Goal: Task Accomplishment & Management: Complete application form

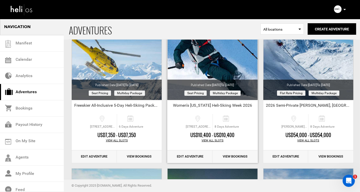
scroll to position [374, 0]
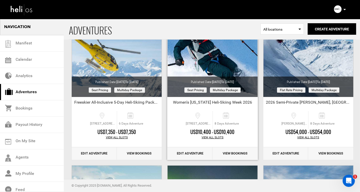
click at [180, 153] on link "Edit Adventure" at bounding box center [189, 153] width 45 height 13
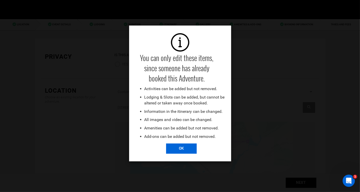
click at [183, 151] on input "OK" at bounding box center [181, 148] width 31 height 10
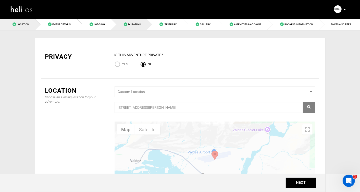
click at [137, 20] on link "Duration" at bounding box center [129, 24] width 36 height 11
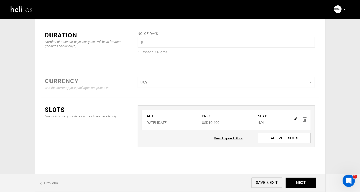
scroll to position [22, 0]
click at [296, 119] on img at bounding box center [296, 119] width 4 height 4
type input "04/04/2026"
type input "04/11/2026"
type input "10400"
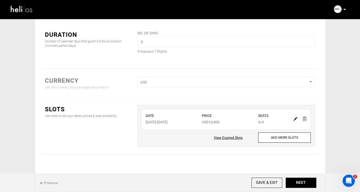
type input "4"
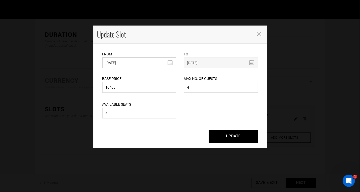
click at [170, 62] on input "04/04/2026" at bounding box center [139, 62] width 74 height 11
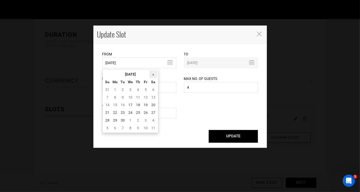
click at [154, 74] on th "»" at bounding box center [154, 74] width 8 height 8
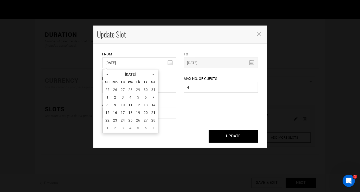
click at [154, 74] on th "»" at bounding box center [154, 74] width 8 height 8
click at [155, 104] on td "18" at bounding box center [154, 105] width 8 height 8
type input "04/18/2026"
type input "04/25/2026"
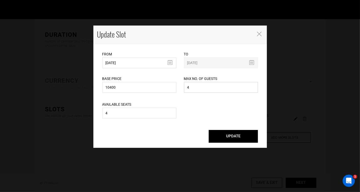
drag, startPoint x: 190, startPoint y: 90, endPoint x: 187, endPoint y: 89, distance: 2.8
click at [187, 89] on input "4" at bounding box center [221, 87] width 74 height 11
type input "12"
drag, startPoint x: 116, startPoint y: 116, endPoint x: 94, endPoint y: 116, distance: 22.0
click at [94, 116] on div "From 04/18/2026 Please select start date. Start date already exists, please sel…" at bounding box center [180, 96] width 174 height 104
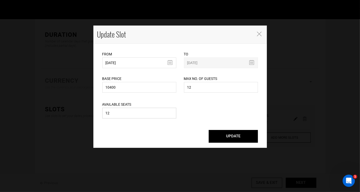
type input "12"
click at [233, 137] on button "UPDATE" at bounding box center [233, 136] width 49 height 13
type input "04/18/2026"
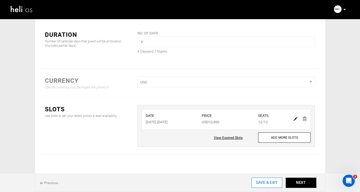
click at [266, 182] on input "SAVE & EXIT" at bounding box center [267, 183] width 31 height 10
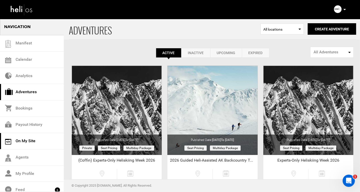
click at [25, 141] on link "On My Site" at bounding box center [32, 141] width 64 height 16
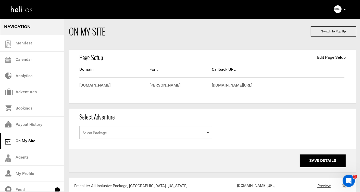
click at [168, 134] on span "Select Package" at bounding box center [145, 132] width 133 height 13
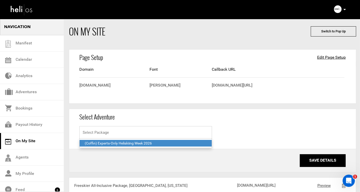
click at [168, 134] on input "Select box" at bounding box center [145, 132] width 133 height 13
click at [245, 129] on div "Select Package (Coffin) Experts-Only Heliskiing Week 2026 Please select a packa…" at bounding box center [212, 137] width 287 height 23
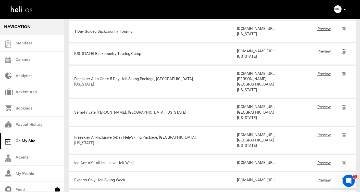
scroll to position [275, 0]
drag, startPoint x: 267, startPoint y: 98, endPoint x: 238, endPoint y: 77, distance: 35.3
click at [238, 14] on div "[DOMAIN_NAME][URL][US_STATE]" at bounding box center [264, 8] width 54 height 11
copy div "[DOMAIN_NAME][URL][US_STATE]"
click at [25, 89] on link "Adventures" at bounding box center [32, 92] width 64 height 16
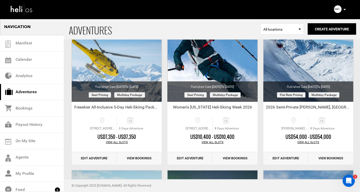
scroll to position [371, 0]
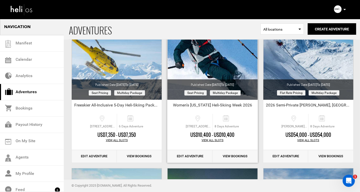
click at [186, 156] on link "Edit Adventure" at bounding box center [189, 156] width 45 height 13
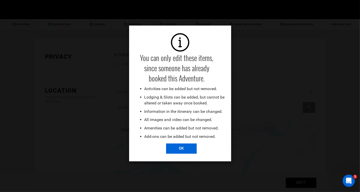
click at [187, 150] on input "OK" at bounding box center [181, 148] width 31 height 10
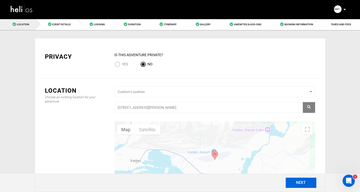
click at [298, 182] on button "NEXT" at bounding box center [301, 183] width 31 height 10
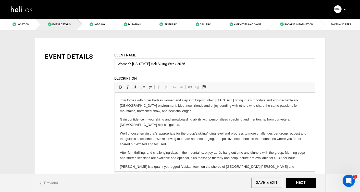
drag, startPoint x: 312, startPoint y: 149, endPoint x: 323, endPoint y: 171, distance: 24.4
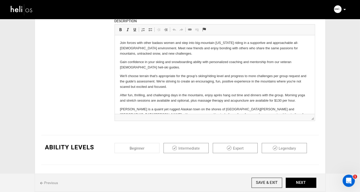
scroll to position [57, 0]
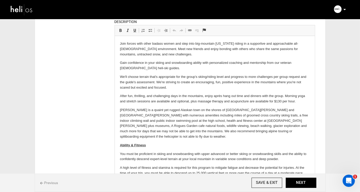
drag, startPoint x: 312, startPoint y: 119, endPoint x: 316, endPoint y: 167, distance: 47.9
click at [316, 167] on div "Event Name Women's Alaska Heli-Skiing Week 2026 Event name can not be less than…" at bounding box center [215, 92] width 208 height 192
click at [140, 48] on p "Join forces with other badass women and step into big-mountain Alaska riding in…" at bounding box center [215, 49] width 190 height 16
click at [139, 67] on p "Gain confidence in your skiing and snowboarding ability with personalized coach…" at bounding box center [215, 65] width 190 height 11
click at [170, 87] on p "We'll choose terrain that's appropriate for the group's skiing/riding level and…" at bounding box center [215, 82] width 190 height 16
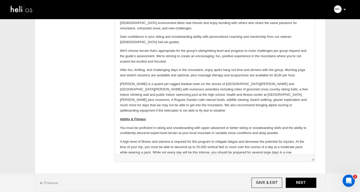
scroll to position [80, 0]
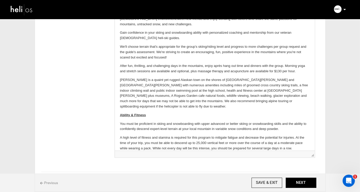
click at [167, 98] on p "Valdez is a quaint yet rugged Alaskan town on the shores of Port Valdez and Pri…" at bounding box center [215, 93] width 190 height 32
click at [231, 67] on p "After fun, thrilling, and challenging days in the mountains, enjoy après hang o…" at bounding box center [215, 68] width 190 height 11
click at [216, 93] on p "Valdez is a quaint yet rugged Alaskan town on the shores of Port Valdez and Pri…" at bounding box center [215, 93] width 190 height 32
drag, startPoint x: 296, startPoint y: 72, endPoint x: 274, endPoint y: 69, distance: 22.6
click at [274, 69] on p "After fun, thrilling, and challenging days in the mountains, enjoy après hang- …" at bounding box center [215, 68] width 190 height 11
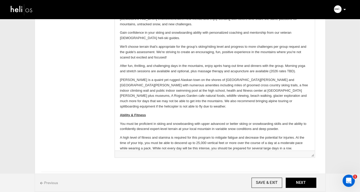
click at [151, 80] on p "Valdez is a quaint yet rugged Alaskan town on the shores of Port Valdez and Pri…" at bounding box center [215, 93] width 190 height 32
click at [164, 101] on p "Valdez is a quaint, rugged Alaskan town on the shores of Port Valdez and Prince…" at bounding box center [215, 93] width 190 height 32
click at [282, 102] on p "Valdez is a quaint, rugged Alaskan town on the shores of Port Valdez and Prince…" at bounding box center [215, 93] width 190 height 32
click at [159, 79] on p "Valdez is a quaint, rugged Alaskan town on the shores of Port Valdez and Prince…" at bounding box center [215, 93] width 190 height 32
click at [177, 95] on p "Valdez is a quaint Alaskan town on the shores of Port Valdez and Prince William…" at bounding box center [215, 93] width 190 height 32
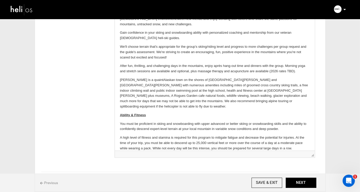
click at [266, 101] on p "Valdez is a quaint Alaskan town on the shores of Port Valdez and Prince William…" at bounding box center [215, 93] width 190 height 32
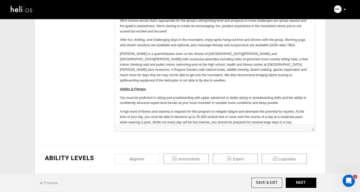
scroll to position [0, 0]
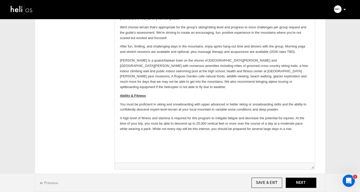
drag, startPoint x: 427, startPoint y: 115, endPoint x: 315, endPoint y: 159, distance: 120.4
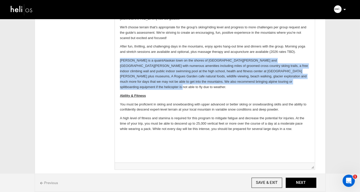
drag, startPoint x: 270, startPoint y: 81, endPoint x: 110, endPoint y: 61, distance: 161.9
click at [115, 61] on html "Join forces with other badass women and step into big-mountain Alaska riding in…" at bounding box center [215, 61] width 200 height 150
copy p "Valdez is a quaint Alaskan town on the shores of Port Valdez and Prince William…"
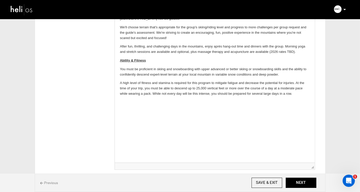
click at [137, 102] on html "Join forces with other badass women and step into big-mountain Alaska riding in…" at bounding box center [215, 43] width 200 height 115
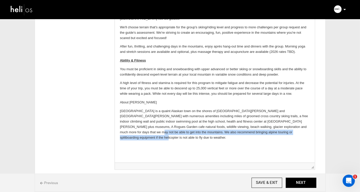
drag, startPoint x: 267, startPoint y: 132, endPoint x: 272, endPoint y: 129, distance: 5.2
click at [272, 129] on p "Valdez is a quaint Alaskan town on the shores of Port Valdez and Prince William…" at bounding box center [215, 125] width 190 height 32
copy p "We also recommend bringing alpine touring or splitboarding equipment if the hel…"
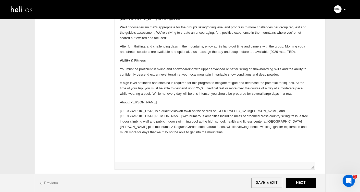
click at [298, 53] on p "After fun, thrilling, and challenging days in the mountains, enjoy après hang- …" at bounding box center [215, 49] width 190 height 11
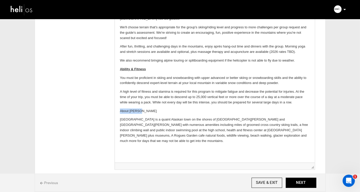
drag, startPoint x: 141, startPoint y: 111, endPoint x: 116, endPoint y: 110, distance: 25.6
click at [116, 110] on html "Join forces with other badass women and step into big-mountain Alaska riding in…" at bounding box center [215, 67] width 200 height 162
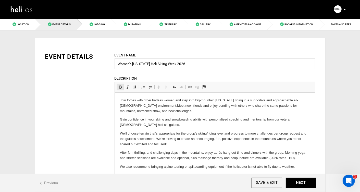
click at [120, 87] on span at bounding box center [120, 87] width 4 height 4
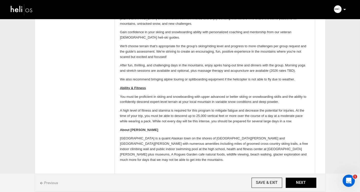
scroll to position [88, 0]
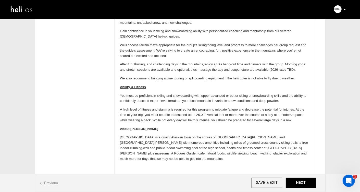
click at [155, 135] on p "Valdez is a quaint Alaskan town on the shores of Port Valdez and Prince William…" at bounding box center [215, 148] width 190 height 27
click at [196, 148] on p "Valdez is a quaint Alaskan town on the shores of Port Valdez and Prince William…" at bounding box center [215, 148] width 190 height 27
click at [224, 148] on p "Valdez is a quaint Alaskan town on the shores of Port Valdez and Prince William…" at bounding box center [215, 148] width 190 height 27
click at [241, 143] on p "Valdez is a quaint Alaskan town on the shores of Port Valdez and Prince William…" at bounding box center [215, 148] width 190 height 27
click at [247, 148] on p "Valdez is a quaint Alaskan town on the shores of Port Valdez and Prince William…" at bounding box center [215, 148] width 190 height 27
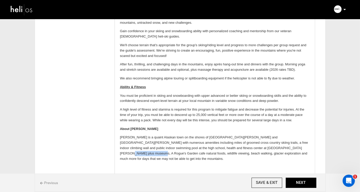
drag, startPoint x: 266, startPoint y: 148, endPoint x: 240, endPoint y: 146, distance: 26.1
click at [240, 146] on p "Valdez is a quaint Alaskan town on the shores of Port Valdez and Prince William…" at bounding box center [215, 148] width 190 height 27
click at [257, 153] on p "Valdez is a quaint Alaskan town on the shores of Port Valdez and Prince William…" at bounding box center [215, 148] width 190 height 27
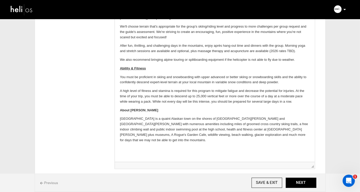
scroll to position [107, 0]
drag, startPoint x: 313, startPoint y: 166, endPoint x: 312, endPoint y: 151, distance: 15.3
click at [312, 151] on div "Event Name Women's Alaska Heli-Skiing Week 2026 Event name can not be less than…" at bounding box center [215, 50] width 208 height 211
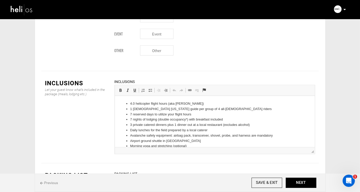
scroll to position [715, 0]
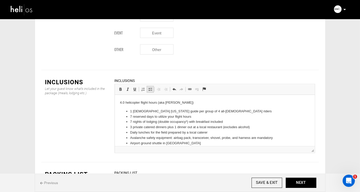
click at [150, 87] on span at bounding box center [150, 89] width 4 height 4
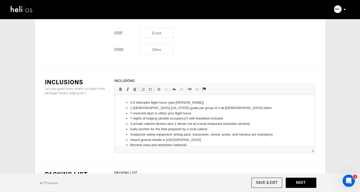
click at [150, 103] on li "4.0 helicopter flight hours (aka Hobbs)" at bounding box center [215, 102] width 170 height 5
click at [176, 102] on li "4.0 helicopter flight hours (aka Hobbs)" at bounding box center [215, 102] width 170 height 5
click at [197, 113] on li "7 reserved days to utilize your flight hours" at bounding box center [215, 113] width 170 height 5
click at [175, 123] on li "3 private catered dinners plus 1 dinner out at a local restaurant (excludes alc…" at bounding box center [215, 123] width 170 height 5
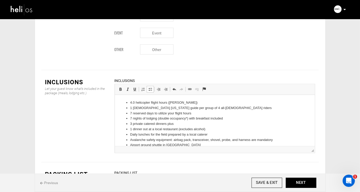
click at [178, 124] on li "3 private catered dinners plus" at bounding box center [215, 123] width 170 height 5
click at [144, 125] on li "3 private catered dinners at G" at bounding box center [215, 123] width 170 height 5
click at [196, 125] on li "3 Pulseline catered dinners at G" at bounding box center [215, 123] width 170 height 5
click at [219, 130] on li "1 dinner out at a local restaurant (excludes alcohol)" at bounding box center [215, 128] width 170 height 5
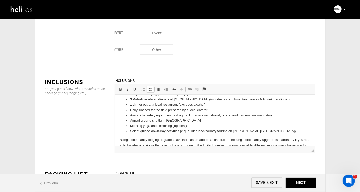
scroll to position [22, 0]
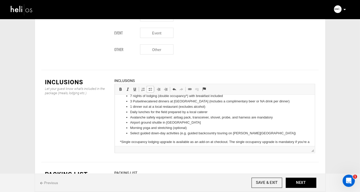
click at [193, 127] on li "Morning yoga and stretching (optional)" at bounding box center [215, 127] width 170 height 5
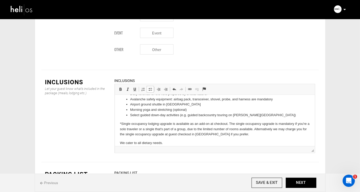
scroll to position [45, 0]
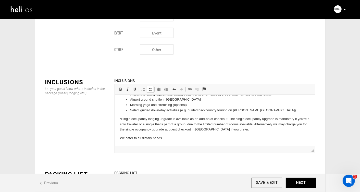
click at [273, 125] on p "*Single occupancy lodging upgrade is available as an add-on at checkout. The si…" at bounding box center [215, 124] width 190 height 16
click at [163, 139] on p "We cater to all dietary needs." at bounding box center [215, 137] width 190 height 5
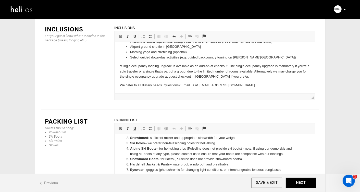
scroll to position [28, 0]
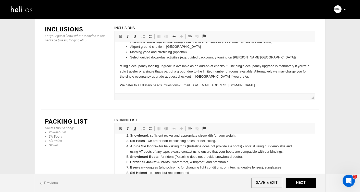
drag, startPoint x: 312, startPoint y: 162, endPoint x: 316, endPoint y: 200, distance: 38.2
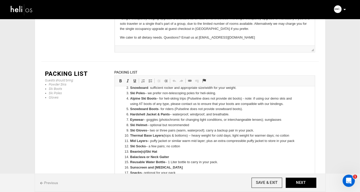
scroll to position [13, 0]
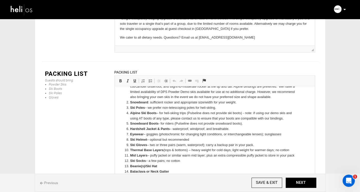
drag, startPoint x: 313, startPoint y: 162, endPoint x: 317, endPoint y: 200, distance: 37.7
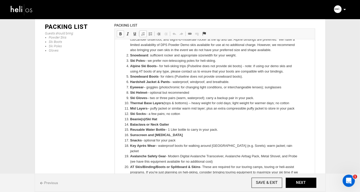
click at [132, 181] on strong "BCA Link or Rocky Talkie radio" at bounding box center [154, 183] width 49 height 4
click at [132, 181] on strong "BFRS Personal Radio CA Link or Rocky Talkie radio" at bounding box center [171, 183] width 82 height 4
click at [153, 181] on strong "FRS Personal Radio CA Link or Rocky Talkie radio" at bounding box center [169, 183] width 79 height 4
drag, startPoint x: 197, startPoint y: 177, endPoint x: 151, endPoint y: 177, distance: 46.5
click at [151, 180] on li "FRS Radio CA Link or Rocky Talkie radio - (recommended - we have these availabl…" at bounding box center [215, 182] width 170 height 5
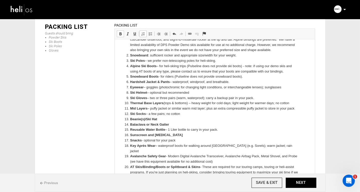
click at [169, 130] on li "Reusable Water Bottle – 1 Liter bottle to carry in your pack." at bounding box center [215, 129] width 170 height 5
click at [166, 129] on li "Reusable Water Bottle – 1 Liter bottle to carry in your pack." at bounding box center [215, 129] width 170 height 5
copy li "–"
click at [148, 181] on strong "FRS Radio -" at bounding box center [139, 183] width 18 height 4
click at [160, 180] on li "FRS Radio – ​​​​​​​ (recommended - we have these available if you don't have yo…" at bounding box center [215, 182] width 170 height 5
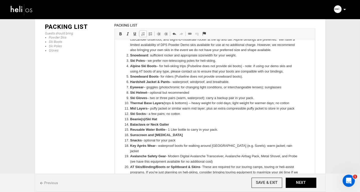
click at [150, 180] on li "FRS Radio – ​​​​​​​ (recommended - we have these available if you don't have yo…" at bounding box center [215, 182] width 170 height 5
click at [226, 180] on li "FRS Radio – such as BCA or Rocky Talkie (recommended - we have these available …" at bounding box center [215, 182] width 170 height 5
click at [263, 180] on li "FRS Radio – such as BCA or Rocky Talkie (recommended - guides have these availa…" at bounding box center [215, 182] width 170 height 5
click at [293, 180] on li "FRS Radio – such as BCA or Rocky Talkie (recommended - guides have radios if yo…" at bounding box center [215, 182] width 170 height 5
click at [204, 164] on li "AT Skis/Binding/Boots or Splitboard & Skins - These are required for our tourin…" at bounding box center [215, 172] width 170 height 16
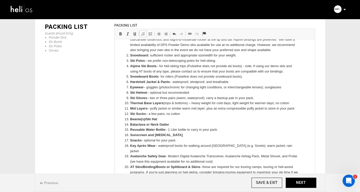
click at [274, 164] on li "AT Skis/Binding/Boots or Splitboard & Skins - t hese are required for our touri…" at bounding box center [215, 172] width 170 height 16
click at [183, 166] on li "AT Skis/Binding/Boots or Splitboard & Skins - t hese are required for our touri…" at bounding box center [215, 172] width 170 height 16
click at [193, 171] on li "AT Skis/Binding/Boots or Splitboard & Skins - t hese are required for our touri…" at bounding box center [215, 172] width 170 height 16
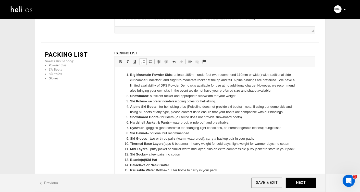
scroll to position [863, 0]
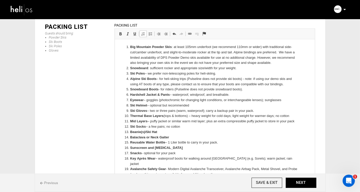
drag, startPoint x: 214, startPoint y: 170, endPoint x: 128, endPoint y: 166, distance: 86.4
click at [130, 166] on li "Avalanche Safety Gear - Modern Digital Avalanche Transceiver, Avalanche Airbag …" at bounding box center [215, 171] width 170 height 11
copy li "Avalanche Safety Gear - Modern Digital Avalanche Transceiver, Avalanche Airbag …"
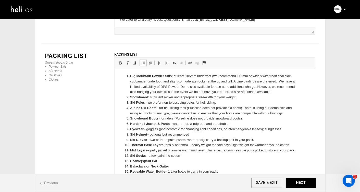
scroll to position [833, 0]
click at [252, 119] on li "Snowboard Boots - for riders (Pulseline does not provide snowboard boots)." at bounding box center [215, 118] width 170 height 5
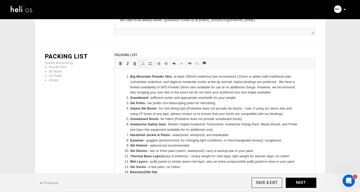
click at [166, 125] on li "Avalanche Safety Gear - Modern Digital Avalanche Transceiver, Avalanche Airbag …" at bounding box center [215, 127] width 170 height 11
click at [191, 125] on li "Avalanche Safety Gear - Modern Digital Avalanche Transceiver, Avalanche Airbag …" at bounding box center [215, 127] width 170 height 11
click at [169, 124] on li "Avalanche Safety Gear - Modern Digital Avalanche Transceiver, Avalanche Airbag …" at bounding box center [215, 127] width 170 height 11
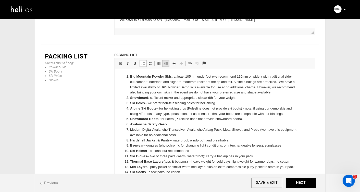
click at [165, 62] on span at bounding box center [166, 64] width 4 height 4
click at [150, 62] on span at bounding box center [150, 64] width 4 height 4
click at [198, 129] on li "Modern Digital Avalanche Transceiver, Avalanche Airbag Pack, Metal Shovel, and …" at bounding box center [214, 132] width 149 height 11
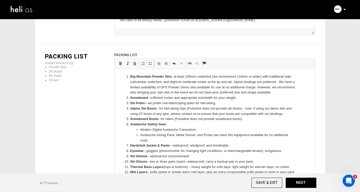
click at [177, 136] on li "Avalanche Airbag Pack, Metal Shovel, and Probe (we have this equipment availabl…" at bounding box center [214, 138] width 149 height 11
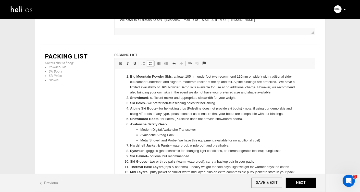
click at [168, 140] on li "Metal Shovel, and Probe (we have this equipment available for no additional cos…" at bounding box center [214, 140] width 149 height 5
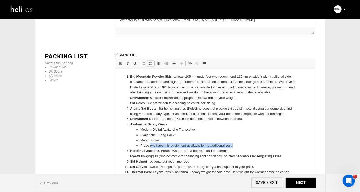
drag, startPoint x: 236, startPoint y: 146, endPoint x: 150, endPoint y: 148, distance: 86.1
click at [150, 148] on li "Probe (we have this equipment available for no additional cost)" at bounding box center [214, 145] width 149 height 5
copy li "(we have this equipment available for no additional cost)"
click at [170, 124] on li "Avalanche Safety Gear - Modern Digital Avalanche Transceiver Avalanche Airbag P…" at bounding box center [215, 135] width 170 height 27
click at [167, 125] on li "Avalanche Safety Gear - Modern Digital Avalanche Transceiver Avalanche Airbag P…" at bounding box center [215, 135] width 170 height 27
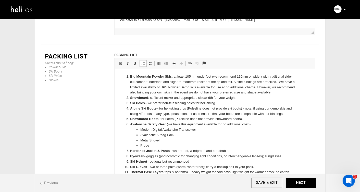
click at [252, 124] on li "Avalanche Safety Gear (we have this equipment available for no additional cost)…" at bounding box center [215, 135] width 170 height 27
click at [250, 125] on li "Avalanche Safety Gear (we have this equipment available for no additional cost)…" at bounding box center [215, 135] width 170 height 27
click at [248, 124] on li "Avalanche Safety Gear (we have this equipment available for no additional cost)…" at bounding box center [215, 135] width 170 height 27
click at [280, 82] on li "Big Mountain Powder Skis : at least 105mm underfoot (we recommend 110mm or wide…" at bounding box center [215, 84] width 170 height 21
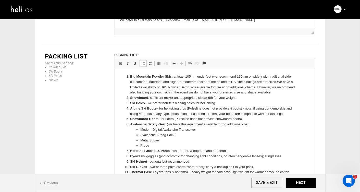
click at [189, 91] on li "Big Mountain Powder Skis : at least 105mm underfoot (we recommend 110mm or wide…" at bounding box center [215, 84] width 170 height 21
click at [264, 94] on li "Big Mountain Powder Skis : at least 105mm underfoot (we recommend 110mm or wide…" at bounding box center [215, 84] width 170 height 21
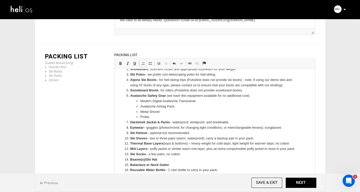
scroll to position [858, 0]
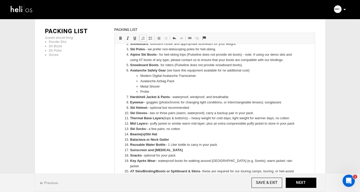
click at [219, 145] on li "Reusable Water Bottle – 1 Liter bottle to carry in your pack." at bounding box center [215, 144] width 170 height 5
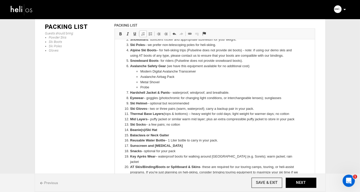
click at [148, 156] on strong "Key Après Wear" at bounding box center [142, 156] width 25 height 4
click at [197, 139] on li "Reusable Water Bottle – 1 Liter bottle to carry in your pack." at bounding box center [215, 140] width 170 height 5
click at [158, 157] on strong "Key Après Shred Wear" at bounding box center [147, 156] width 35 height 4
click at [280, 156] on li "Key Après Wear – waterproof boots for walking around Valdez (e.g. Sorels); warm…" at bounding box center [215, 159] width 170 height 11
click at [298, 183] on button "NEXT" at bounding box center [301, 183] width 31 height 10
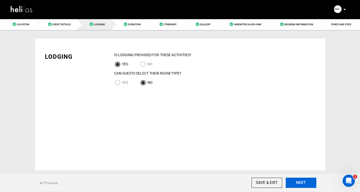
click at [298, 183] on button "NEXT" at bounding box center [301, 183] width 31 height 10
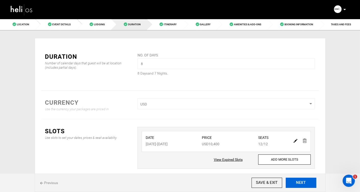
click at [298, 183] on button "NEXT" at bounding box center [301, 183] width 31 height 10
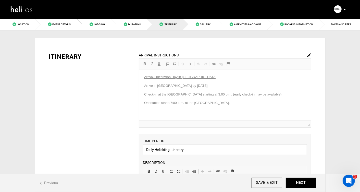
click at [308, 55] on img at bounding box center [309, 55] width 4 height 4
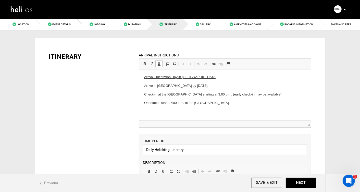
click at [197, 85] on p "Arrive in Valdez by Saturday, April 4, 2026" at bounding box center [225, 85] width 162 height 5
click at [217, 104] on p "Orientation starts 7:00 p.m. at the Totem Hotel." at bounding box center [225, 102] width 162 height 5
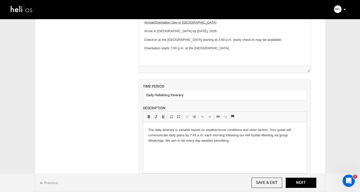
scroll to position [64, 0]
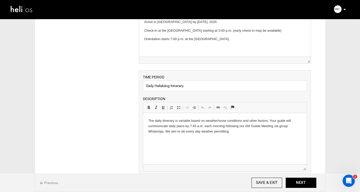
click at [190, 126] on p "The daily itinerary is variable based on weather/snow conditions and other fact…" at bounding box center [224, 126] width 153 height 16
drag, startPoint x: 274, startPoint y: 126, endPoint x: 225, endPoint y: 128, distance: 49.8
click at [225, 127] on p "The daily itinerary is variable based on weather/snow conditions and other fact…" at bounding box center [224, 126] width 153 height 16
click at [255, 126] on p "The daily itinerary is variable based on weather/snow conditions and other fact…" at bounding box center [224, 126] width 153 height 16
click at [176, 132] on p "The daily itinerary is variable based on weather/snow conditions and other fact…" at bounding box center [224, 126] width 153 height 16
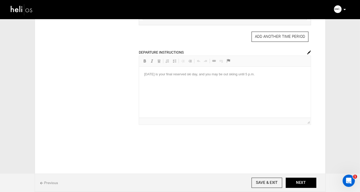
scroll to position [216, 0]
click at [308, 51] on img at bounding box center [309, 52] width 4 height 4
click at [169, 73] on p "Saturday, April 11 is your final reserved ski day, and you may be out skiing un…" at bounding box center [225, 73] width 162 height 5
click at [277, 74] on p "Saturday, April 25 is your final reserved ski day, and you may be out skiing un…" at bounding box center [225, 73] width 162 height 5
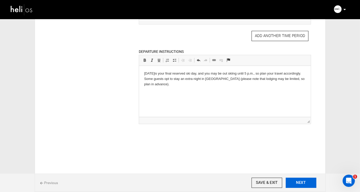
click at [301, 182] on button "NEXT" at bounding box center [301, 183] width 31 height 10
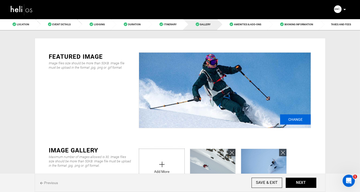
click at [294, 119] on input "Change" at bounding box center [295, 119] width 31 height 10
click at [294, 120] on input "Change" at bounding box center [295, 119] width 31 height 10
click at [292, 117] on input "Change" at bounding box center [295, 119] width 31 height 10
click at [292, 121] on input "Change" at bounding box center [295, 119] width 31 height 10
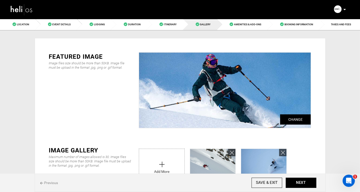
click at [297, 119] on input "Change" at bounding box center [295, 119] width 31 height 10
type input "C:\fakepath\WOMEN'S HELI WEEK.jpg"
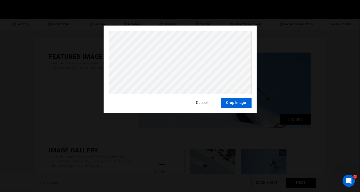
click at [237, 103] on button "Crop Image" at bounding box center [236, 103] width 31 height 10
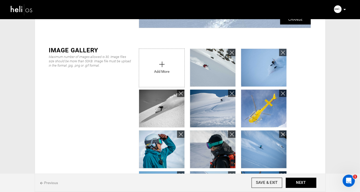
scroll to position [87, 0]
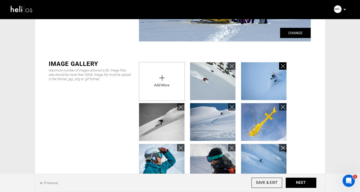
click at [283, 65] on icon at bounding box center [283, 66] width 4 height 6
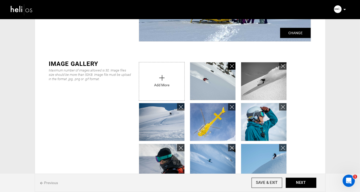
click at [232, 66] on icon at bounding box center [232, 66] width 4 height 6
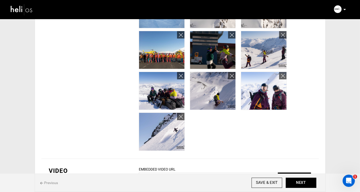
scroll to position [305, 0]
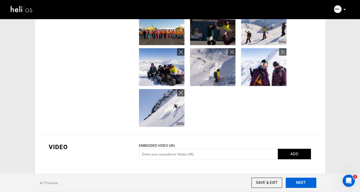
click at [301, 184] on button "NEXT" at bounding box center [301, 183] width 31 height 10
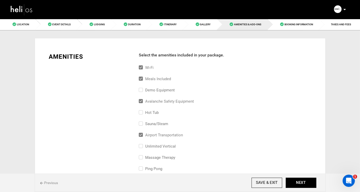
click at [141, 90] on input "Demo Equipment" at bounding box center [140, 92] width 3 height 11
checkbox input "true"
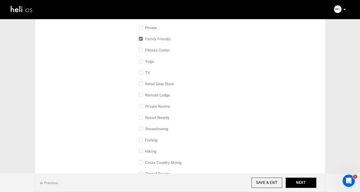
scroll to position [186, 0]
click at [141, 82] on input "retail gear store" at bounding box center [140, 86] width 3 height 11
checkbox input "true"
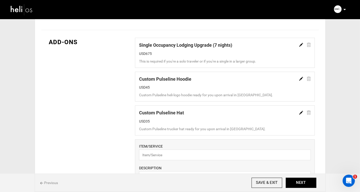
scroll to position [357, 0]
click at [303, 45] on img at bounding box center [301, 44] width 4 height 4
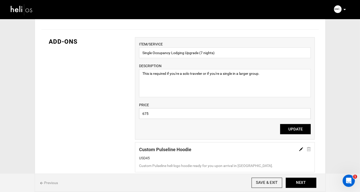
drag, startPoint x: 157, startPoint y: 115, endPoint x: 125, endPoint y: 114, distance: 31.4
click at [125, 114] on div "ADD-ONS ITEM/SERVICE Single Occupancy Lodging Upgrade (7 nights) DESCRIPTION Th…" at bounding box center [180, 185] width 278 height 311
type input "578"
click at [269, 73] on textarea "This is required if you're a solo traveler or if you're a single in a larger gr…" at bounding box center [225, 83] width 172 height 28
type textarea "This is required if you're a solo traveler or if you're a single in a larger gr…"
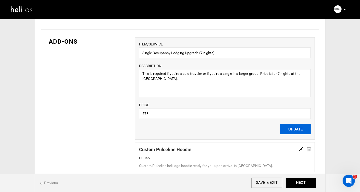
click at [305, 131] on button "UPDATE" at bounding box center [295, 129] width 31 height 10
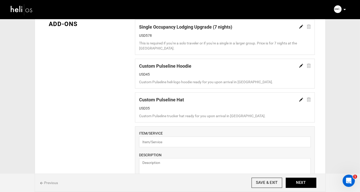
scroll to position [386, 0]
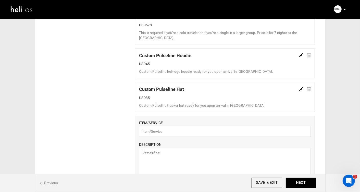
click at [302, 54] on img at bounding box center [301, 55] width 4 height 4
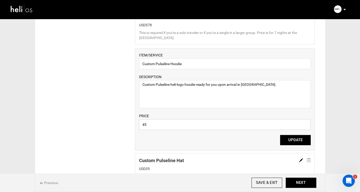
click at [149, 125] on input "45" at bounding box center [225, 124] width 172 height 11
click at [144, 125] on input "45" at bounding box center [225, 124] width 172 height 11
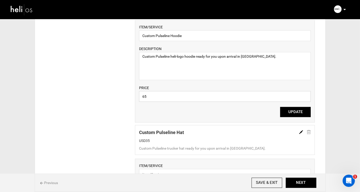
scroll to position [414, 0]
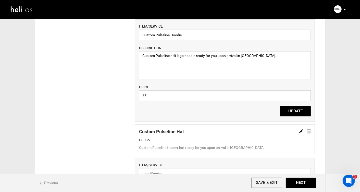
type input "65"
click at [301, 131] on img at bounding box center [301, 131] width 4 height 4
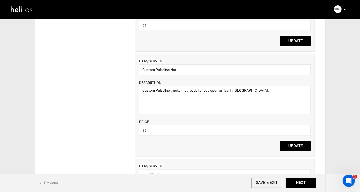
scroll to position [486, 0]
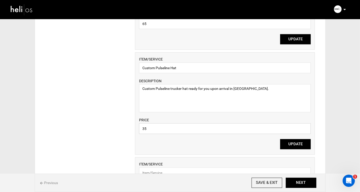
click at [144, 130] on input "35" at bounding box center [225, 128] width 172 height 11
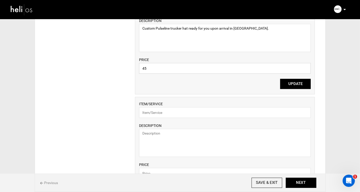
scroll to position [540, 0]
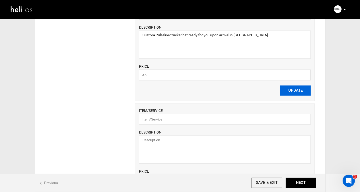
type input "45"
click at [292, 90] on button "UPDATE" at bounding box center [295, 91] width 31 height 10
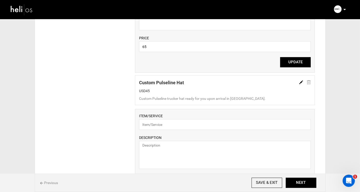
scroll to position [440, 0]
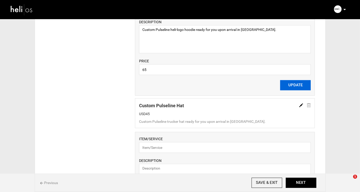
click at [302, 86] on button "UPDATE" at bounding box center [295, 85] width 31 height 10
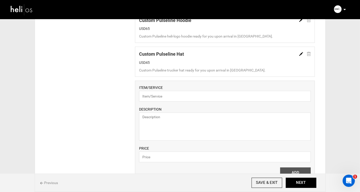
scroll to position [483, 0]
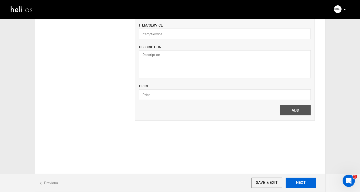
click at [303, 181] on button "NEXT" at bounding box center [301, 183] width 31 height 10
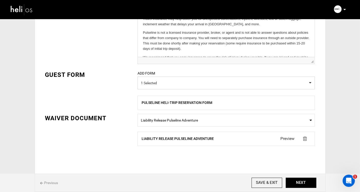
scroll to position [213, 0]
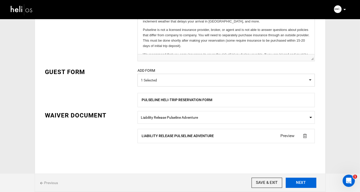
click at [303, 182] on button "NEXT" at bounding box center [301, 183] width 31 height 10
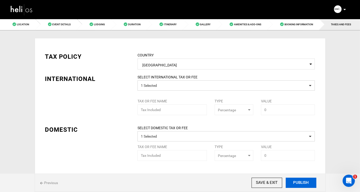
click at [304, 182] on button "PUBLISH" at bounding box center [301, 183] width 31 height 10
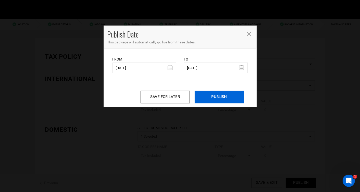
click at [222, 99] on input "PUBLISH" at bounding box center [219, 97] width 49 height 13
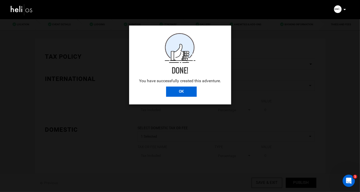
click at [179, 88] on input "OK" at bounding box center [181, 92] width 31 height 10
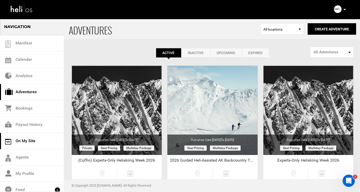
click at [23, 140] on link "On My Site" at bounding box center [32, 141] width 64 height 16
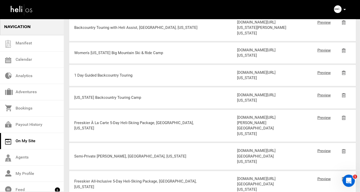
scroll to position [234, 0]
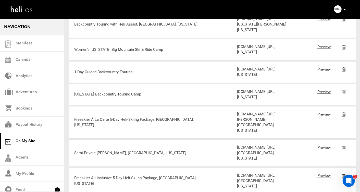
drag, startPoint x: 268, startPoint y: 139, endPoint x: 237, endPoint y: 118, distance: 37.3
click at [237, 55] on div "[DOMAIN_NAME][URL][US_STATE]" at bounding box center [264, 49] width 54 height 11
copy div "[DOMAIN_NAME][URL][US_STATE]"
